Goal: Task Accomplishment & Management: Manage account settings

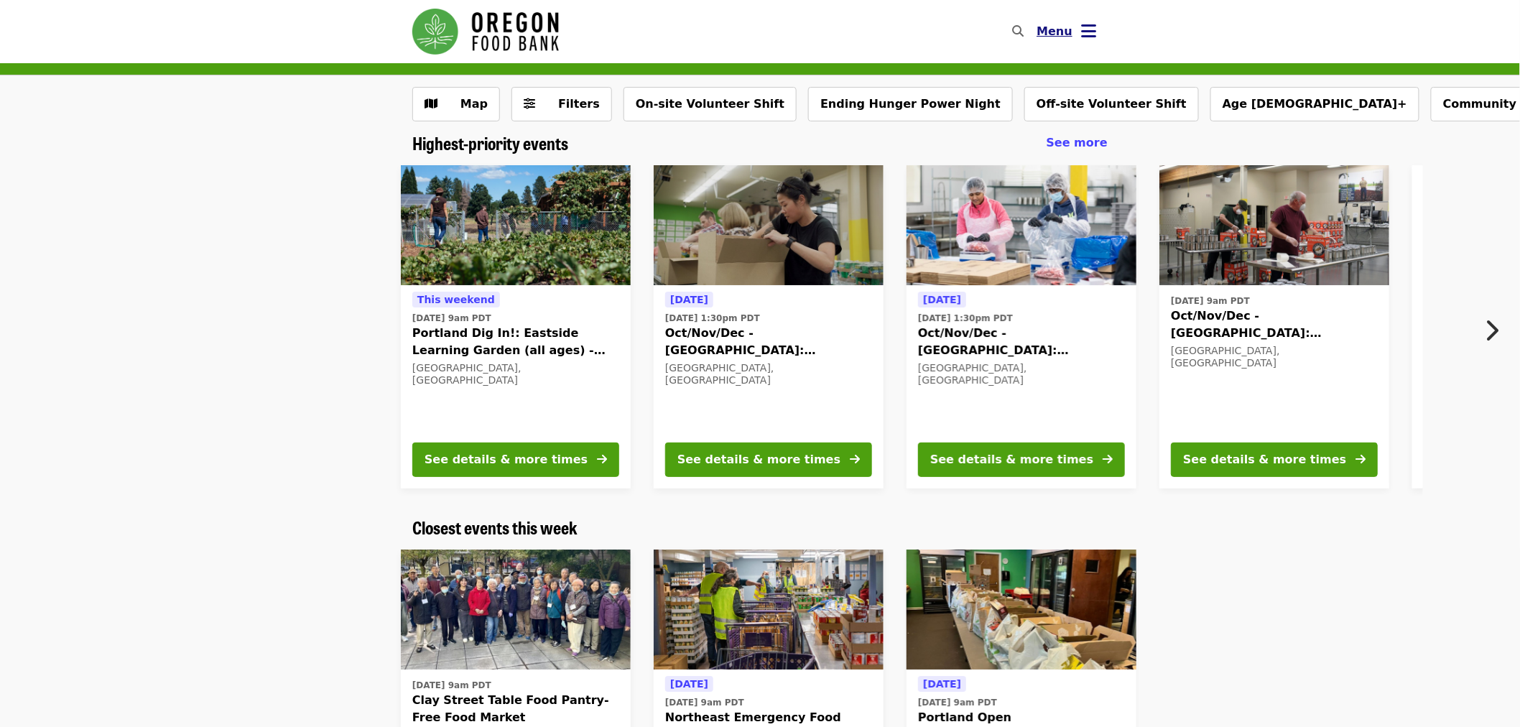
click at [1091, 37] on icon "bars icon" at bounding box center [1088, 31] width 15 height 21
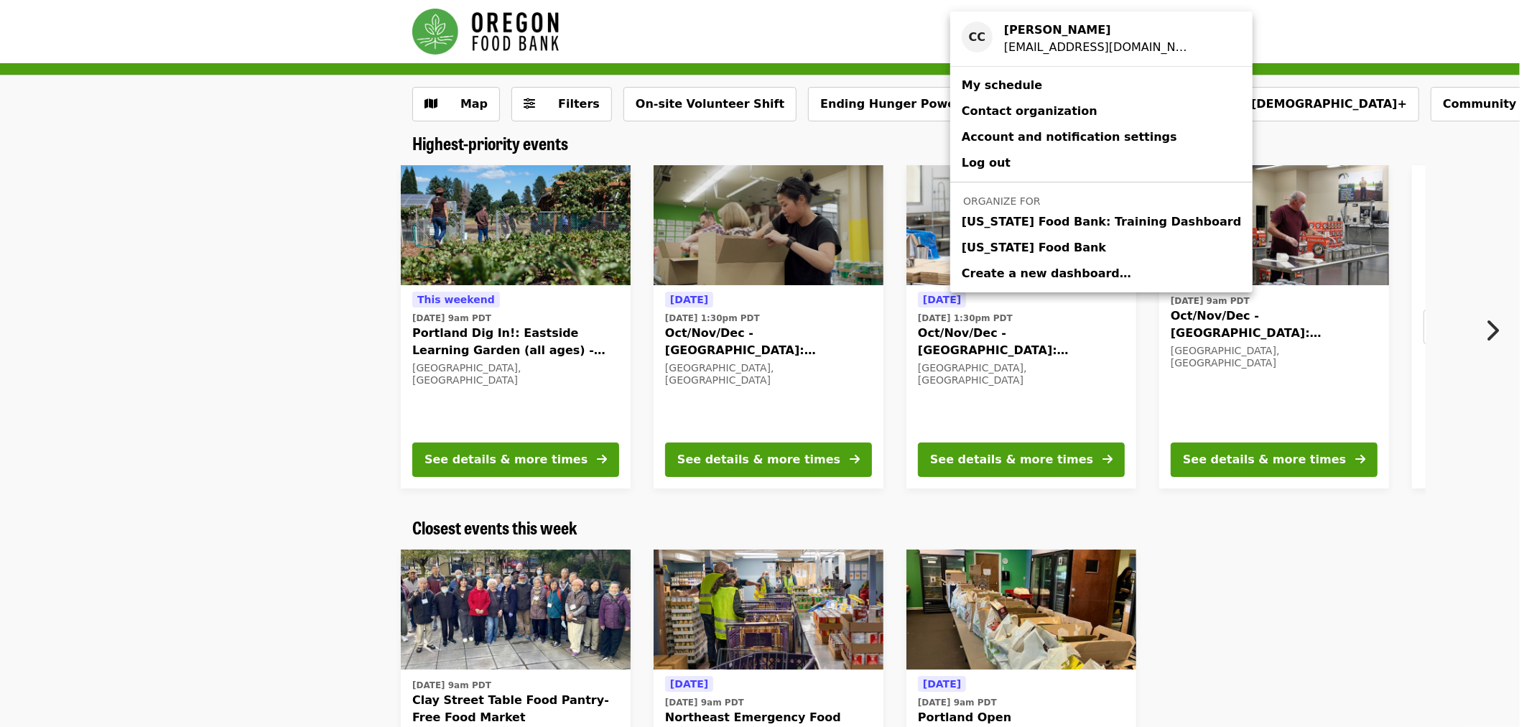
click at [1046, 241] on span "[US_STATE] Food Bank" at bounding box center [1034, 247] width 144 height 17
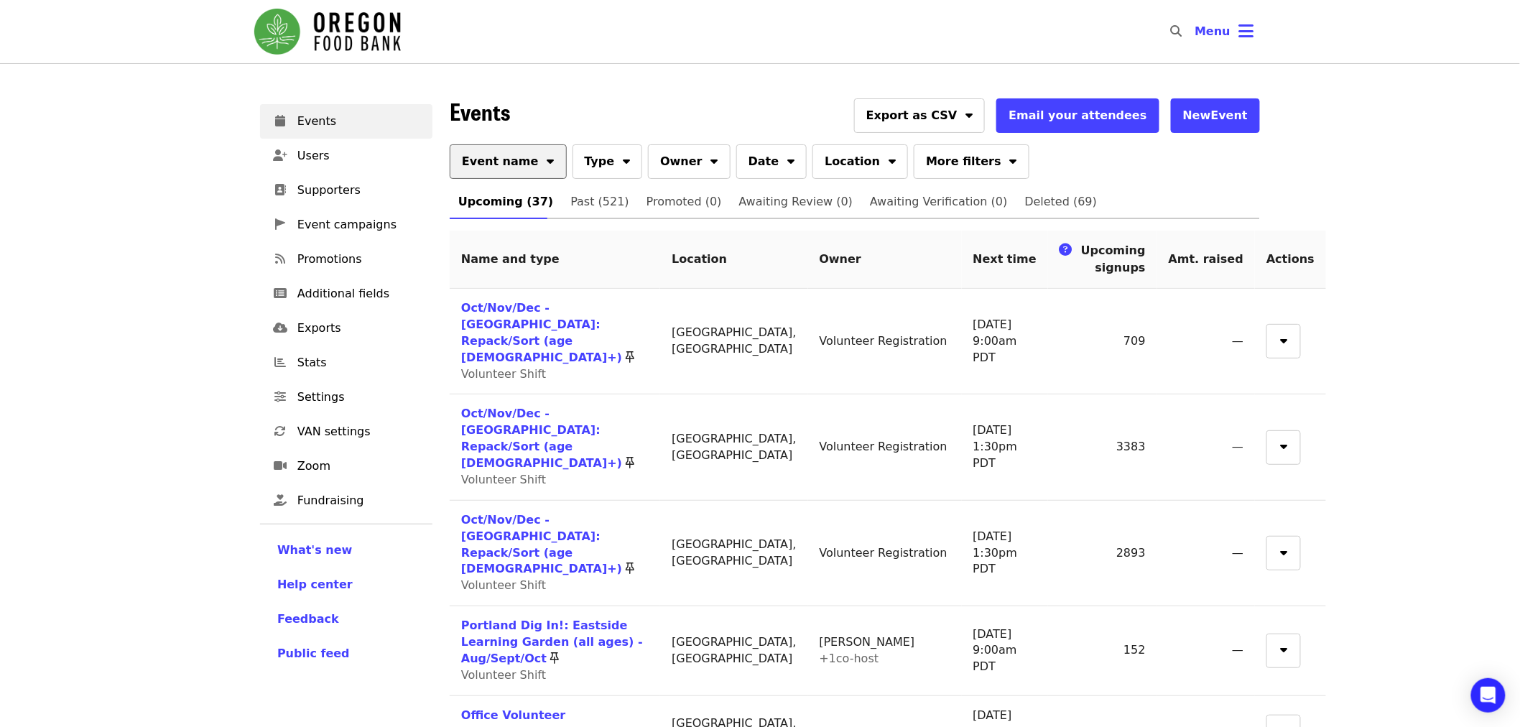
click at [507, 175] on button "Event name" at bounding box center [508, 161] width 117 height 34
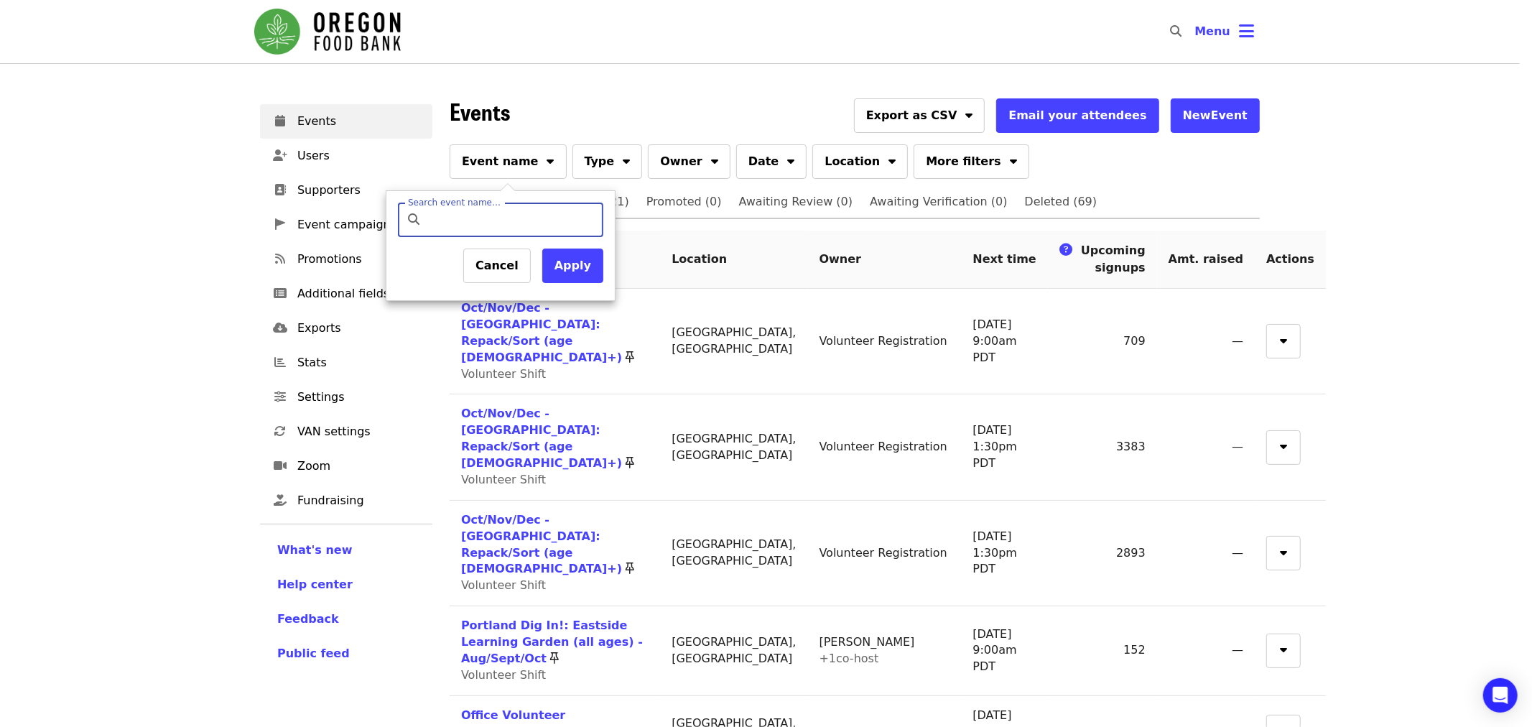
click at [508, 223] on input "Search event name…" at bounding box center [513, 220] width 170 height 34
type input "*********"
click at [554, 275] on button "Apply" at bounding box center [572, 266] width 61 height 34
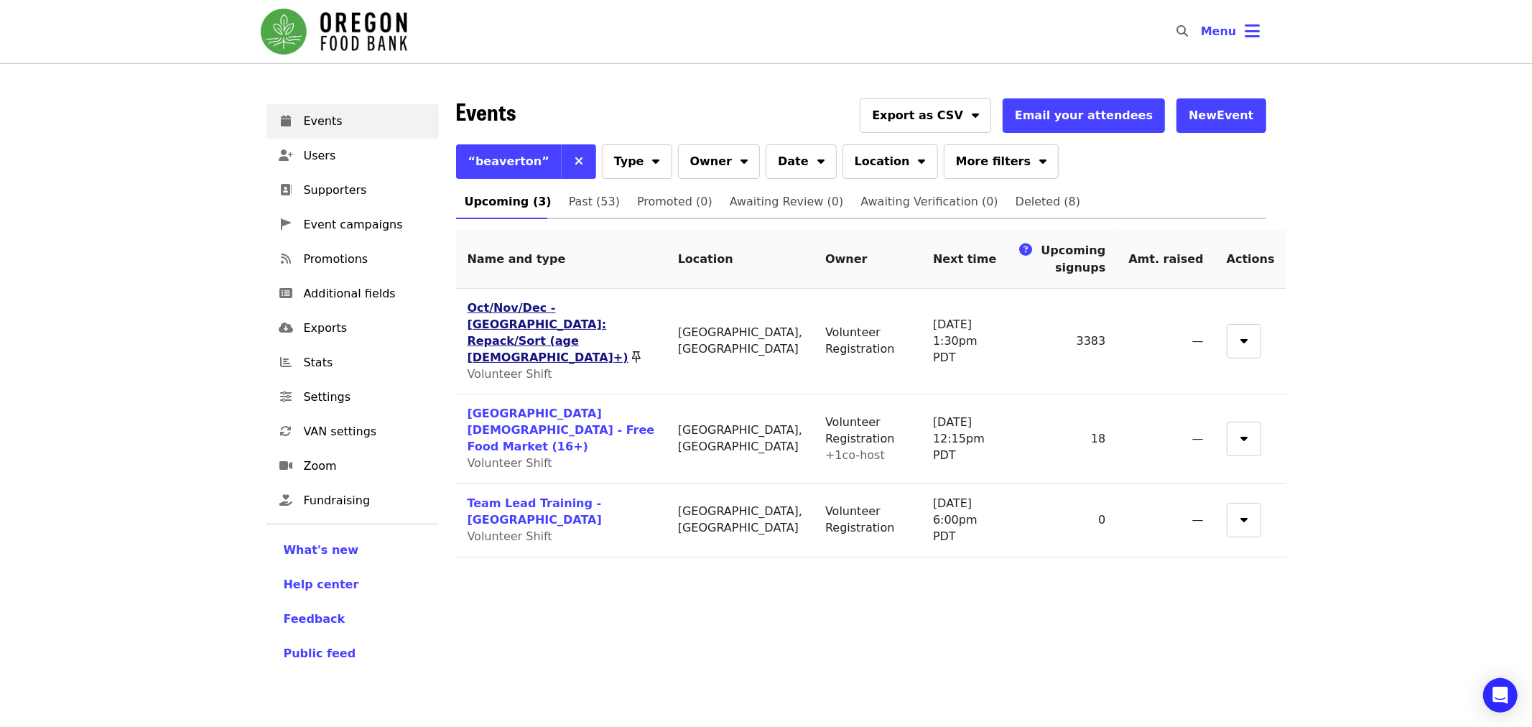
click at [597, 313] on link "Oct/Nov/Dec - [GEOGRAPHIC_DATA]: Repack/Sort (age [DEMOGRAPHIC_DATA]+)" at bounding box center [548, 332] width 161 height 63
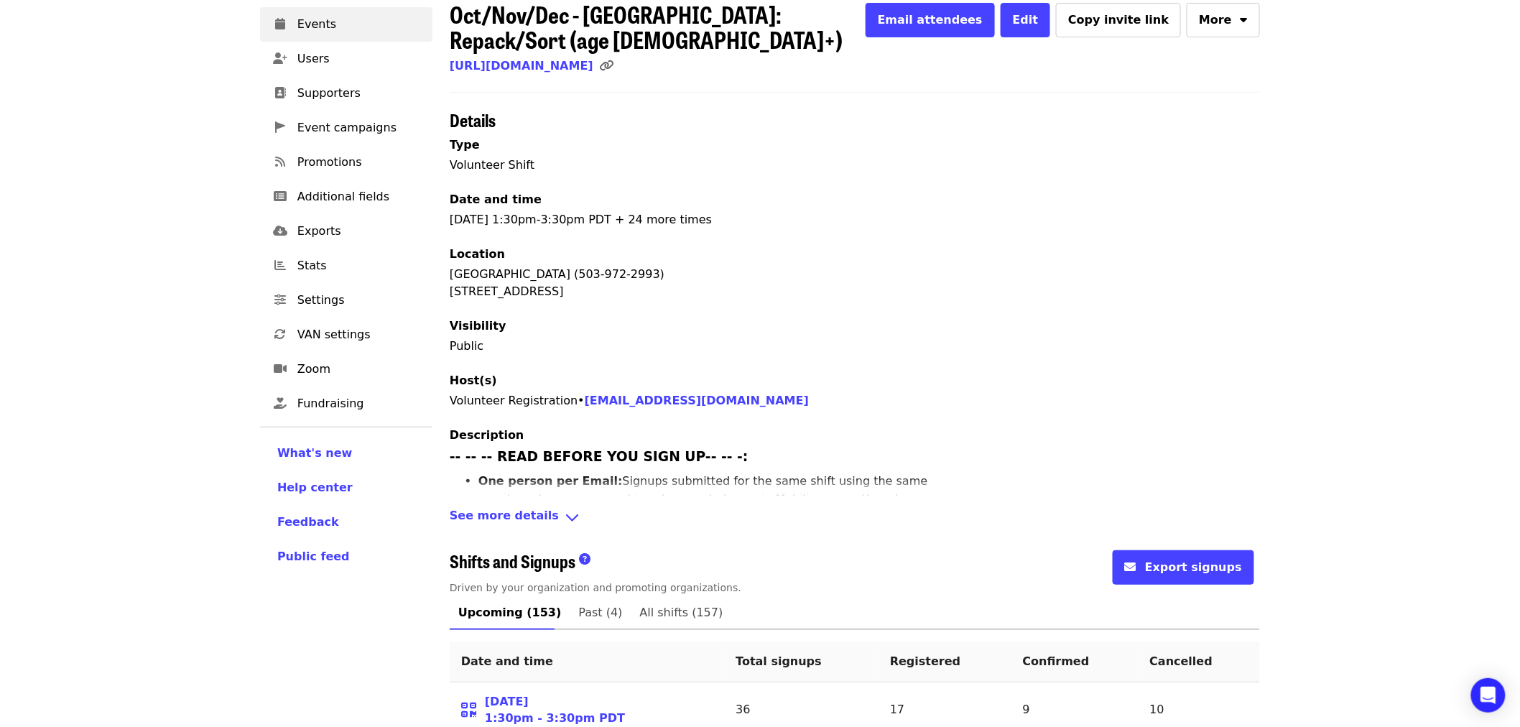
scroll to position [319, 0]
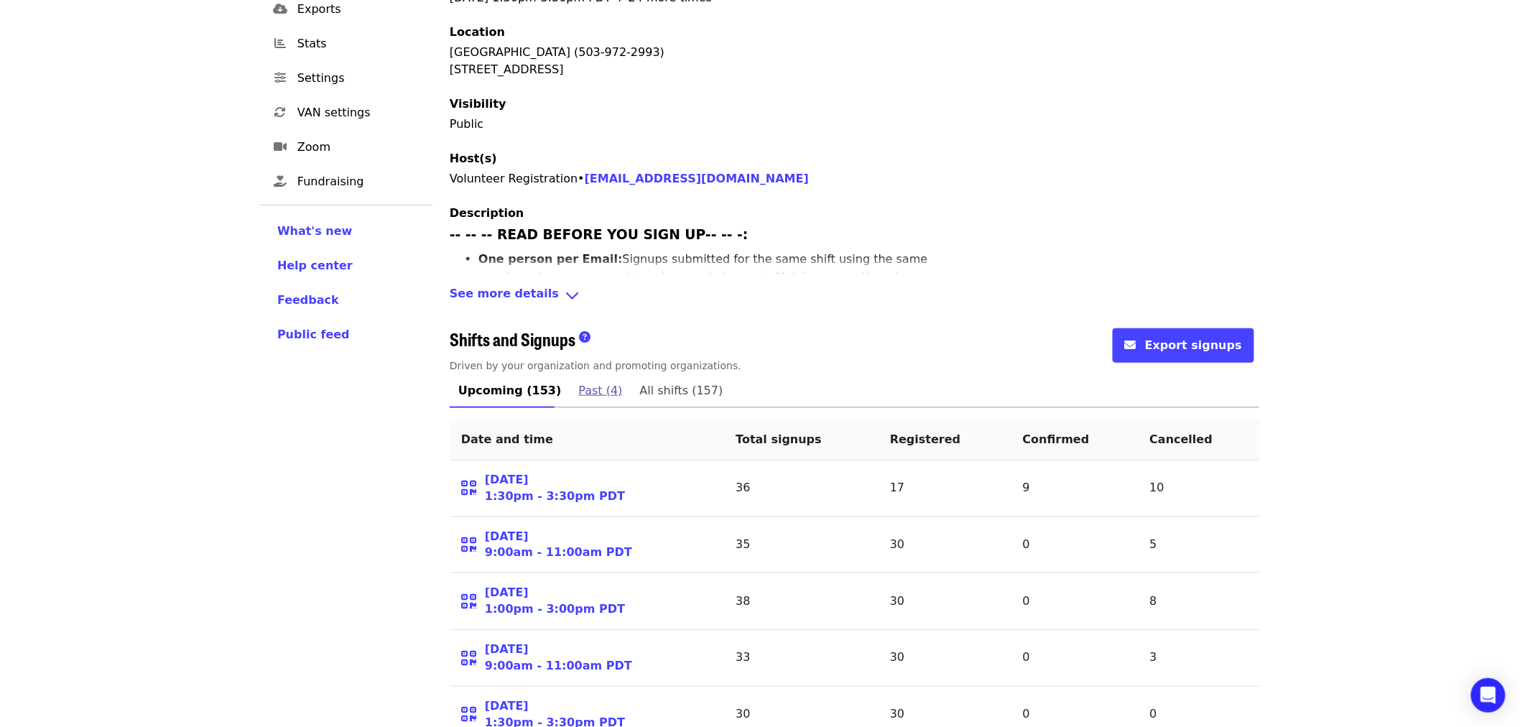
click at [584, 381] on span "Past (4)" at bounding box center [601, 391] width 44 height 20
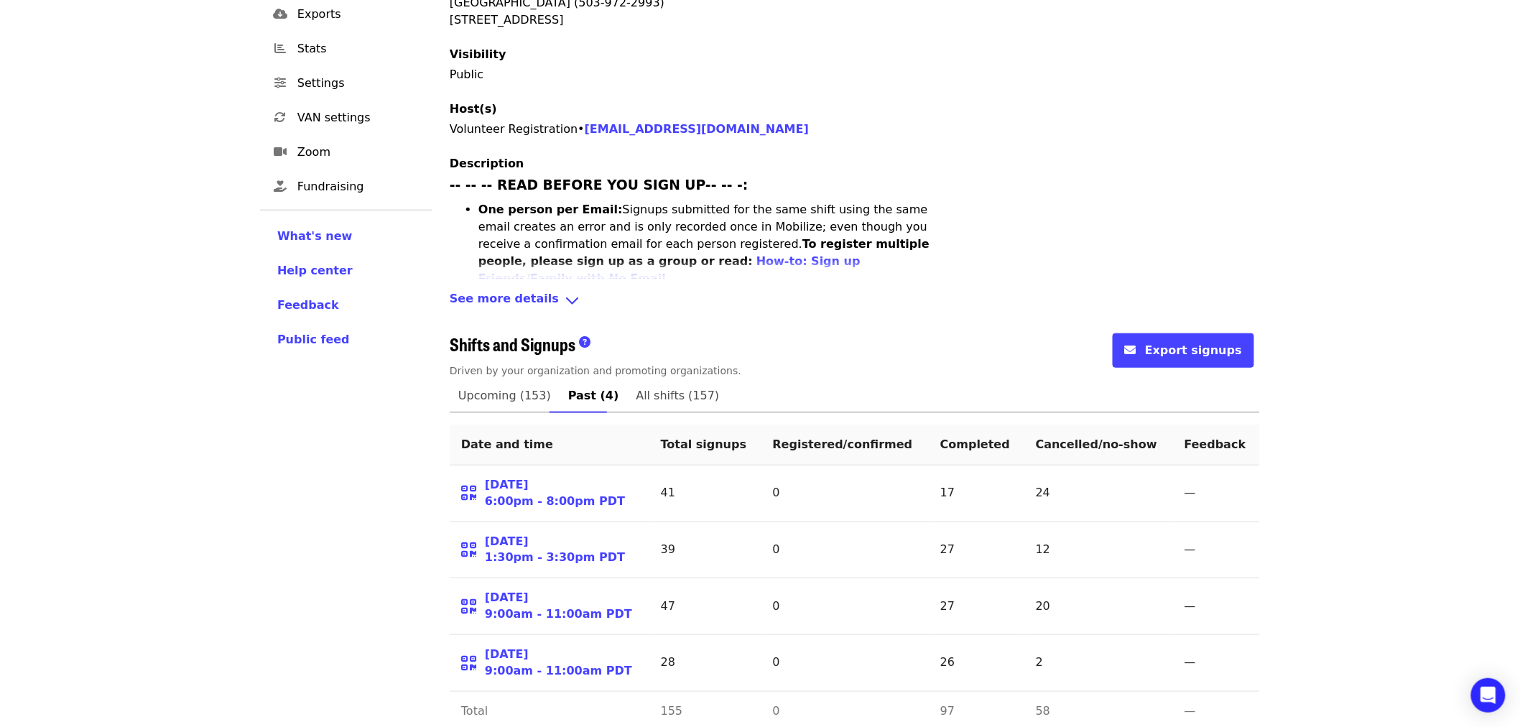
scroll to position [316, 0]
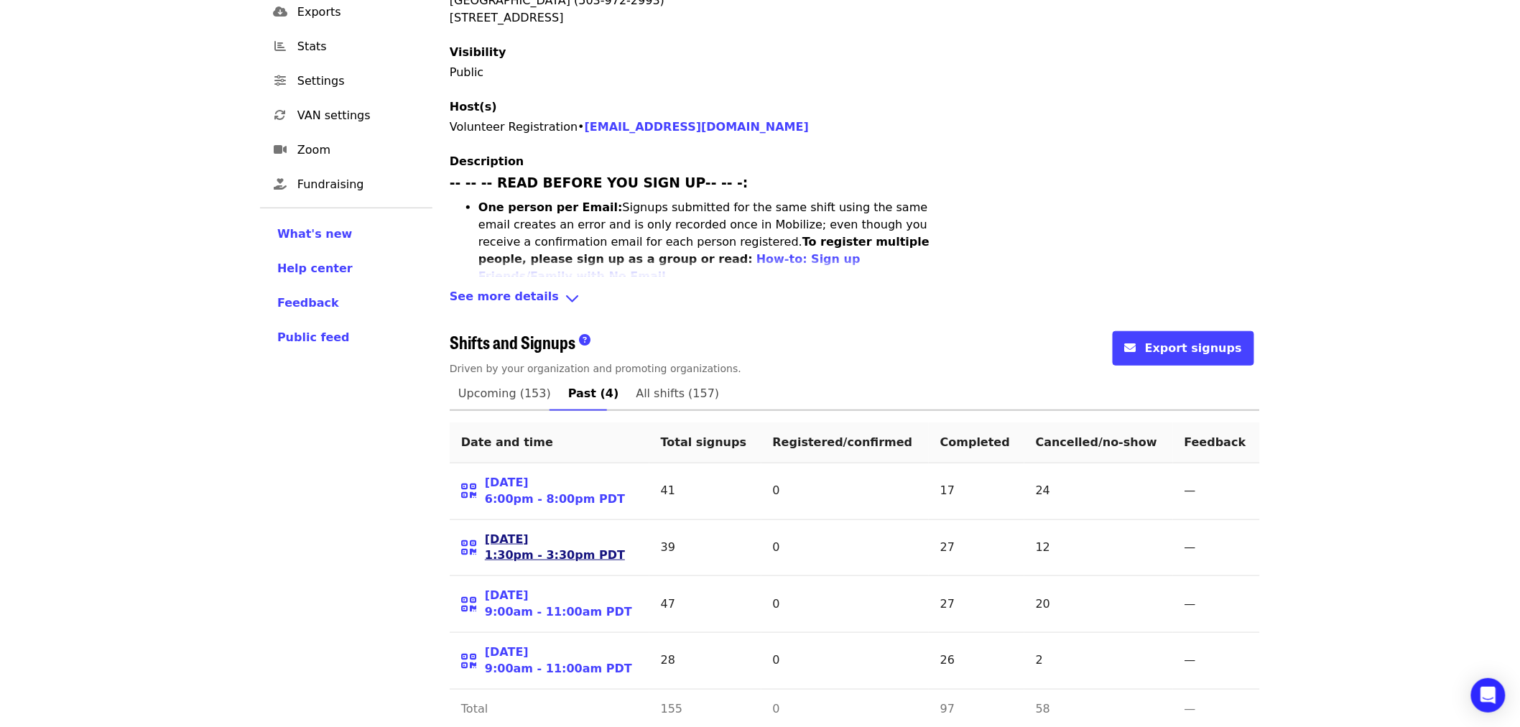
click at [527, 532] on link "[DATE] 1:30pm - 3:30pm PDT" at bounding box center [555, 548] width 140 height 33
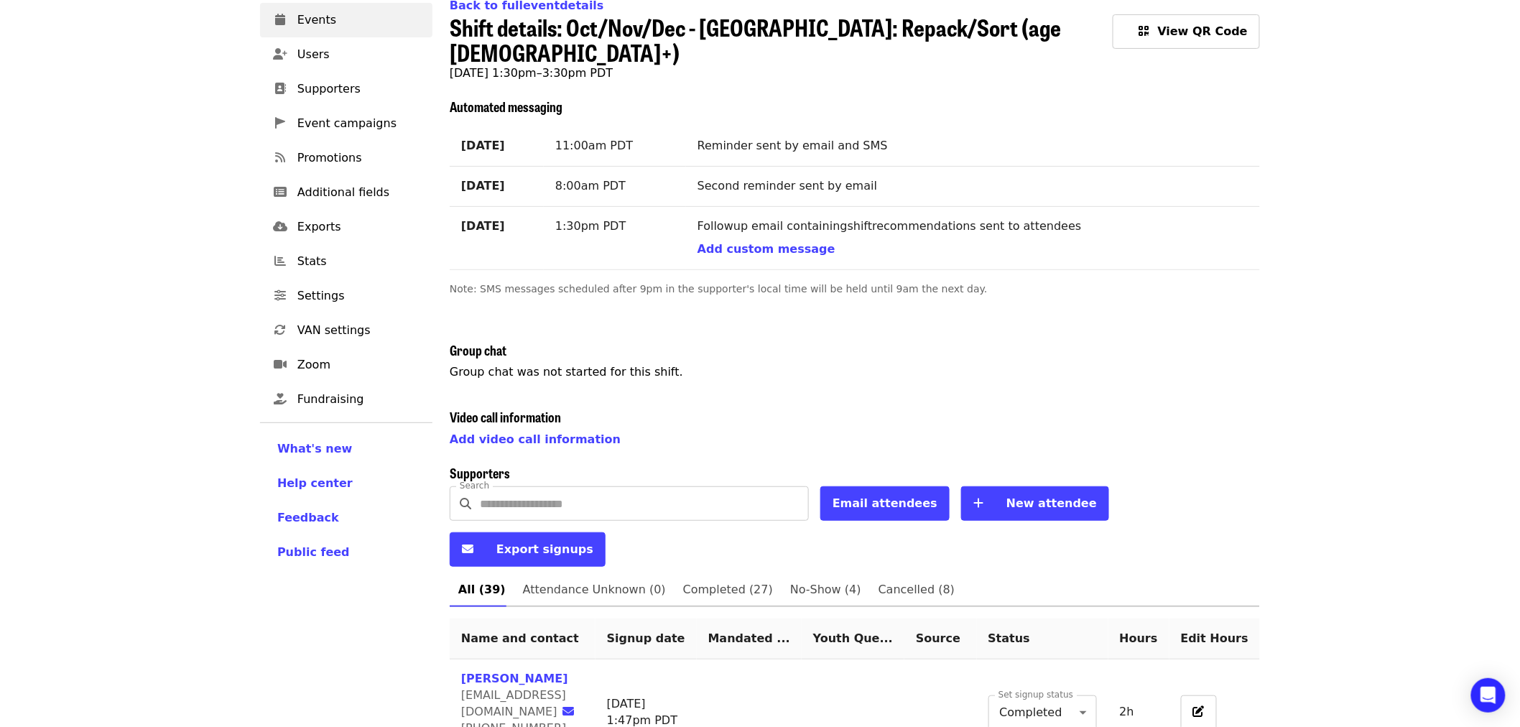
scroll to position [319, 0]
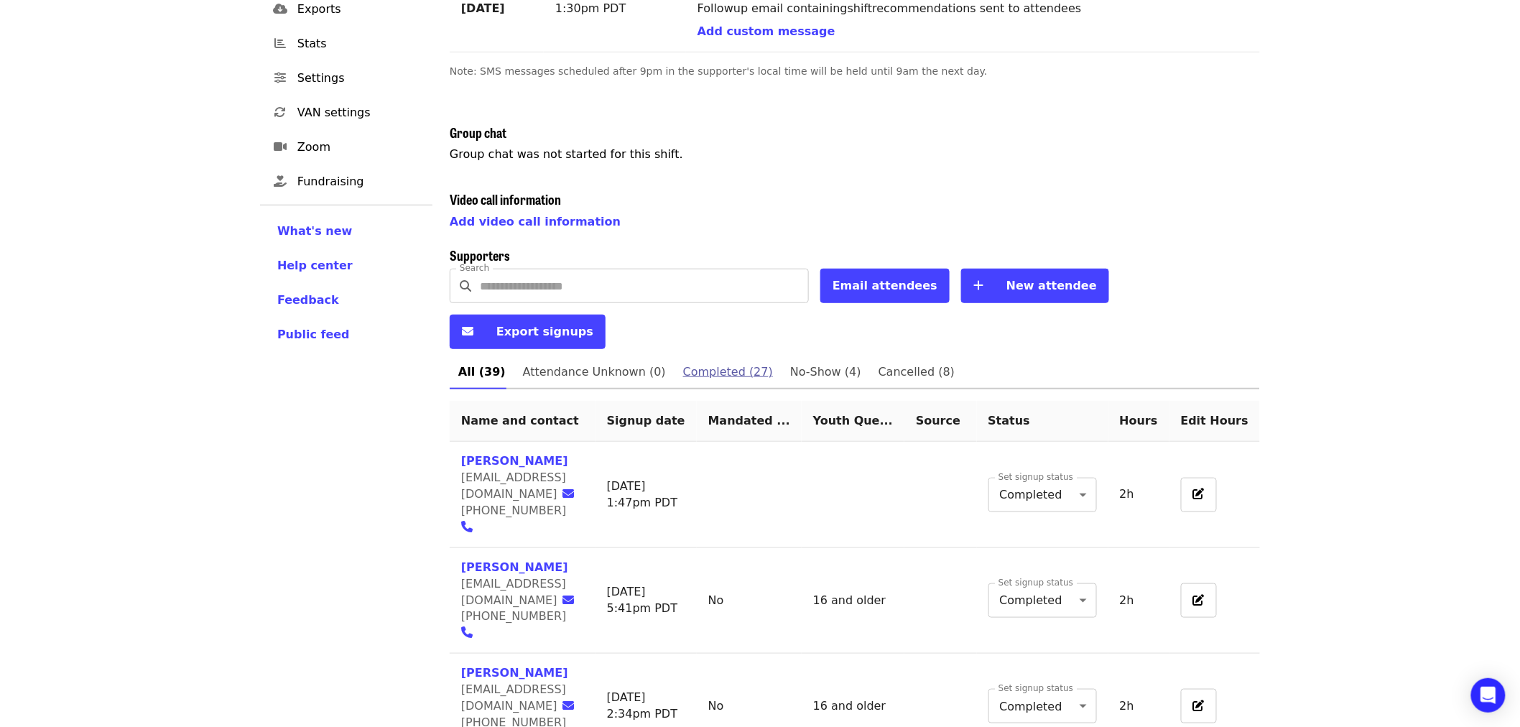
click at [702, 355] on link "Completed (27)" at bounding box center [728, 372] width 107 height 34
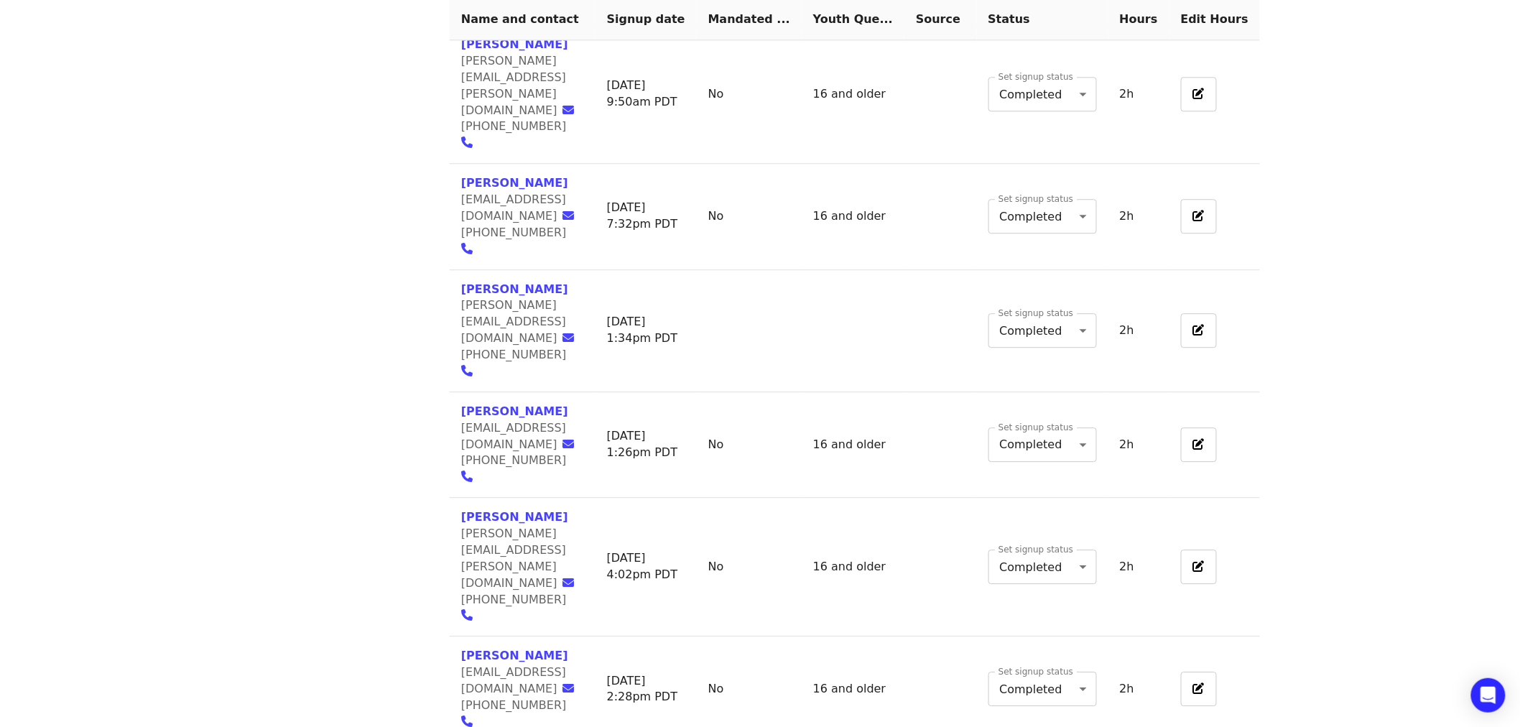
scroll to position [1481, 0]
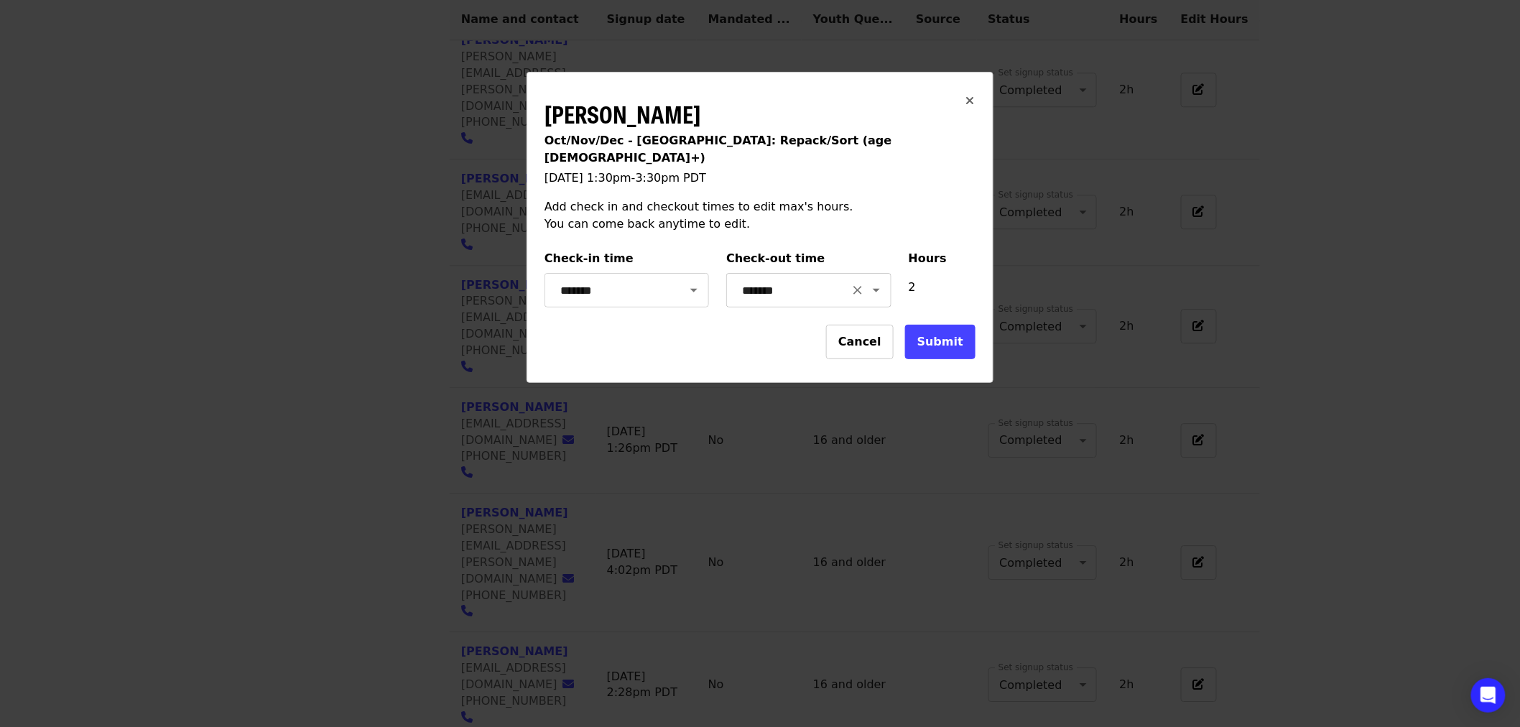
click at [868, 282] on icon "Open" at bounding box center [876, 290] width 17 height 17
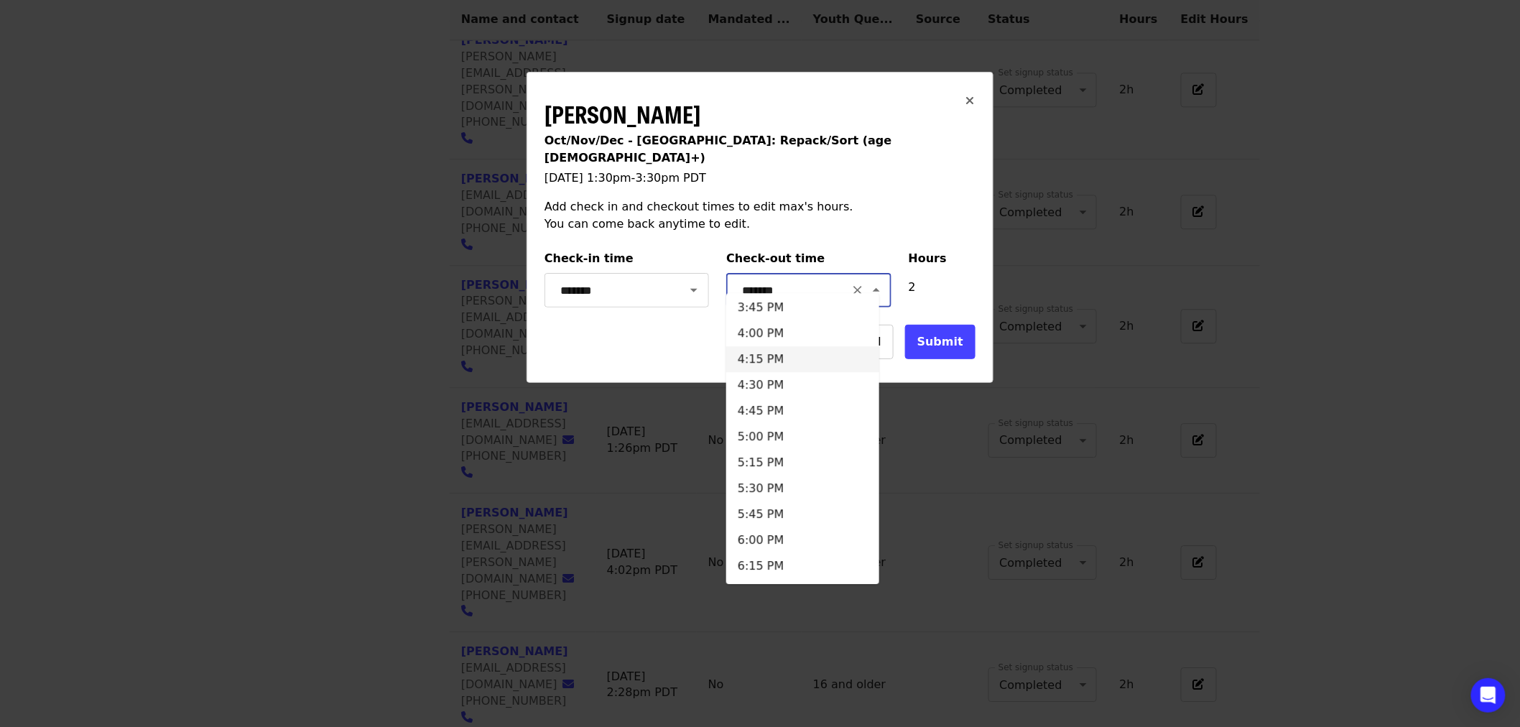
scroll to position [638, 0]
click at [765, 372] on li "4:00 PM" at bounding box center [802, 372] width 153 height 26
type input "*******"
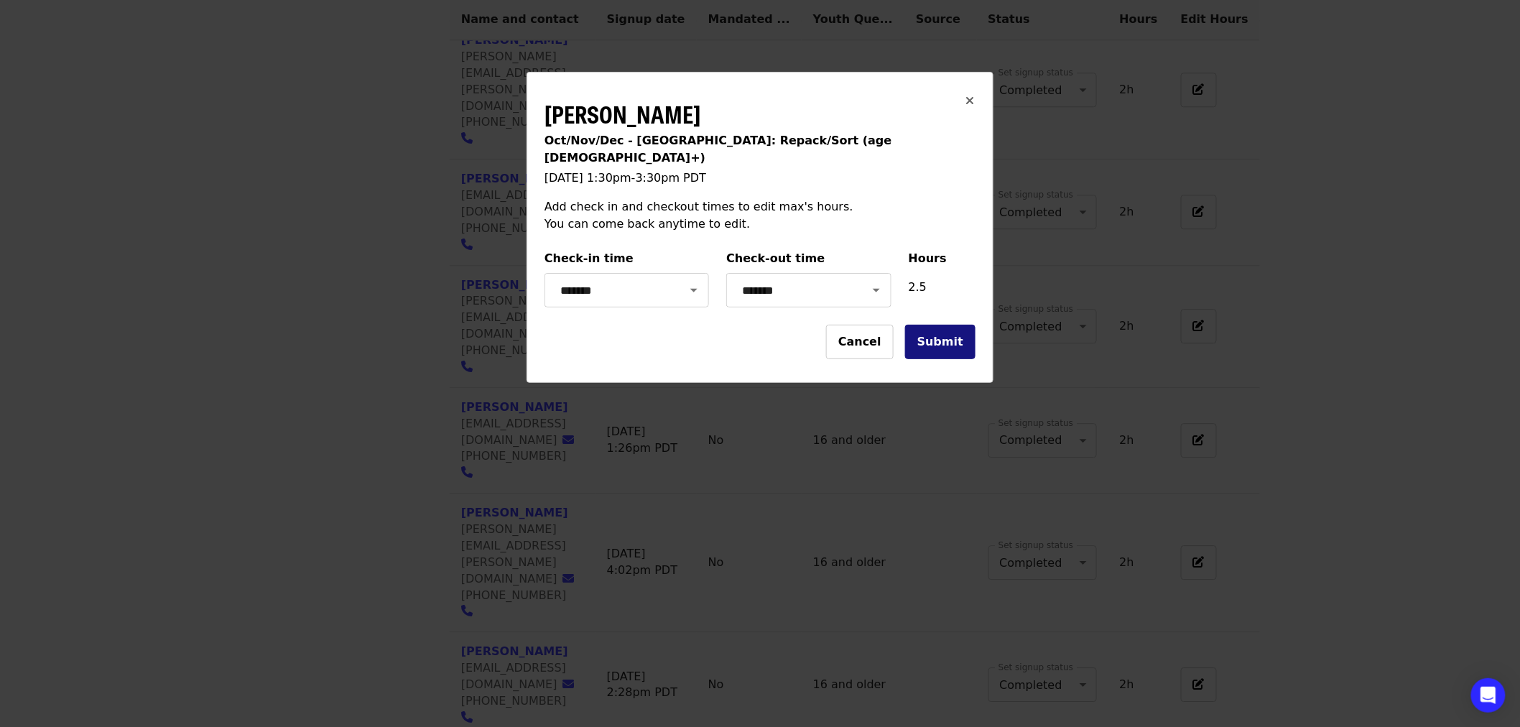
click at [923, 331] on button "Submit" at bounding box center [940, 342] width 70 height 34
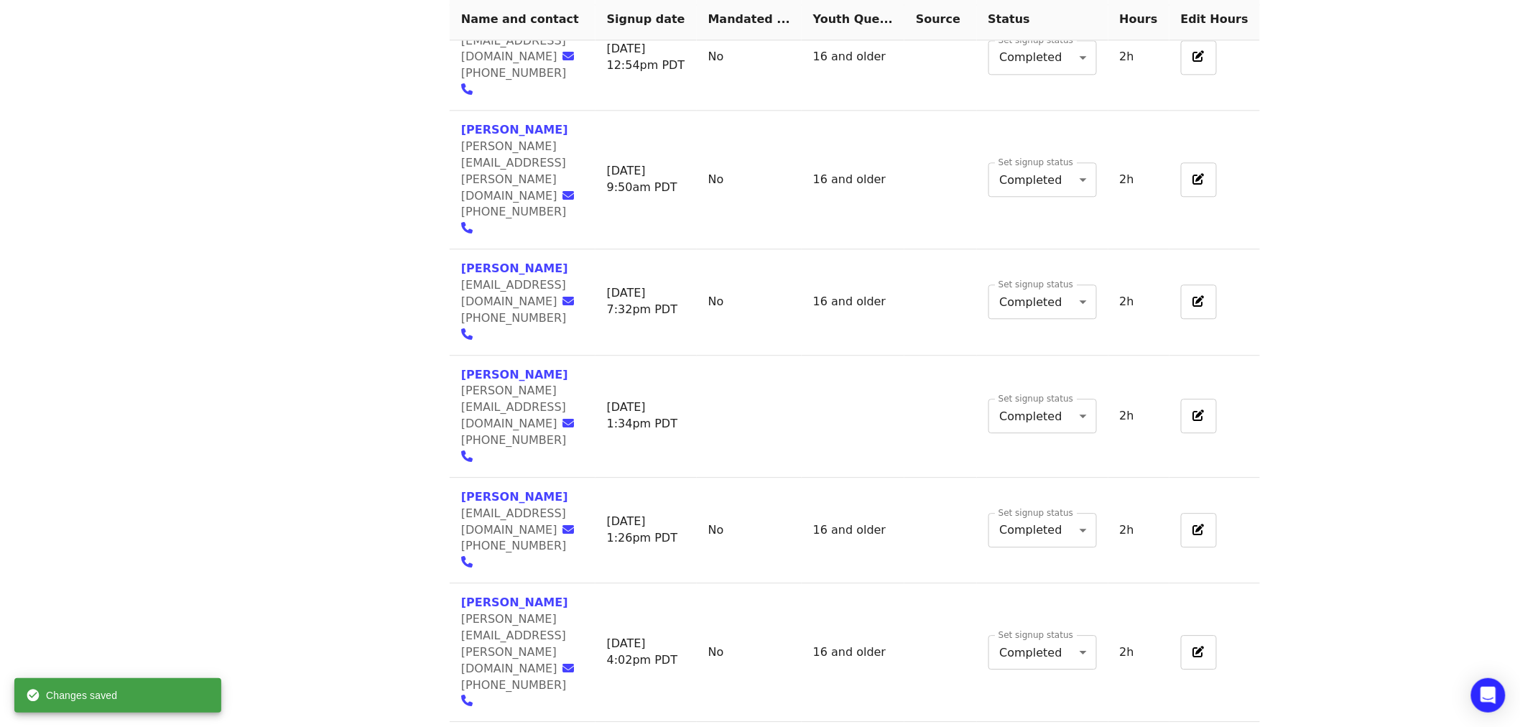
scroll to position [1242, 0]
